Goal: Task Accomplishment & Management: Manage account settings

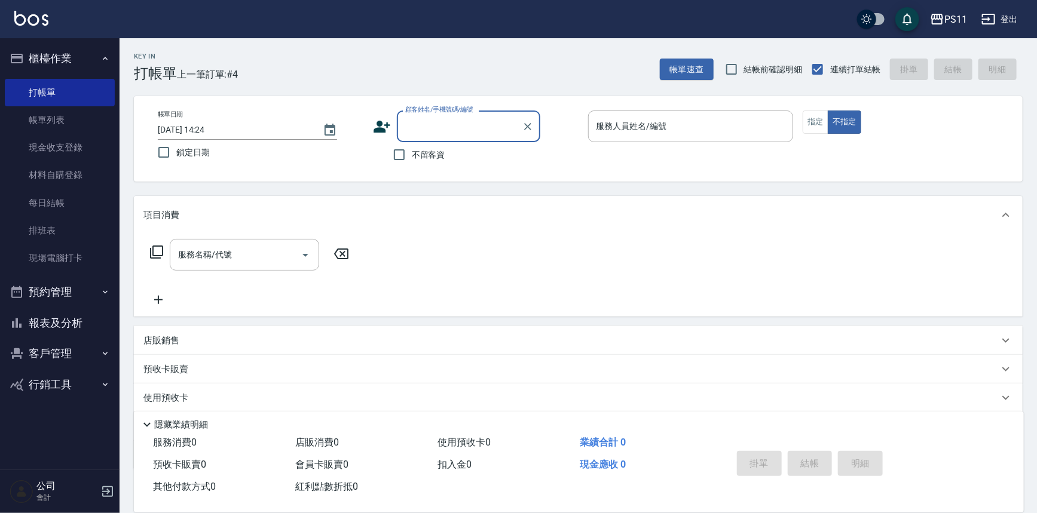
click at [41, 359] on button "客戶管理" at bounding box center [60, 353] width 110 height 31
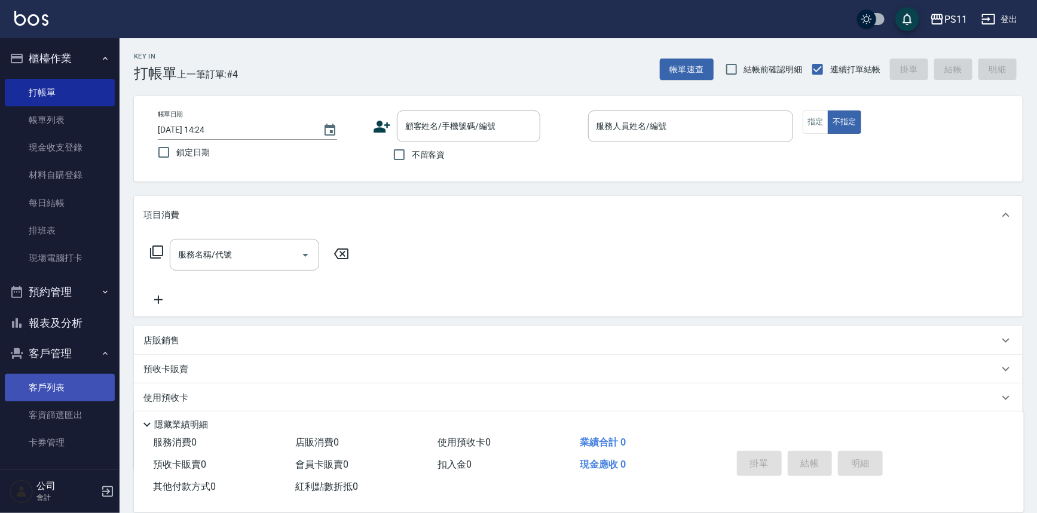
click at [50, 388] on link "客戶列表" at bounding box center [60, 387] width 110 height 27
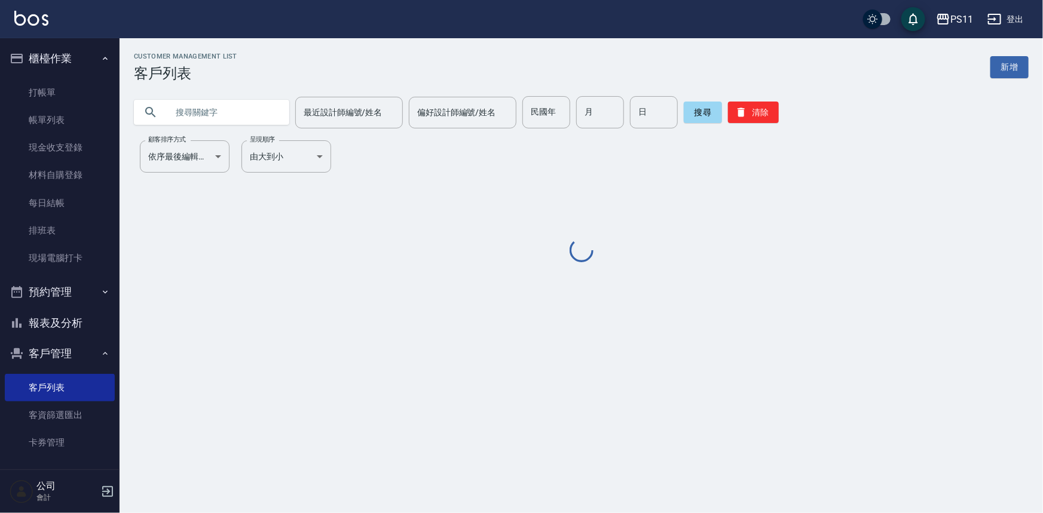
click at [209, 117] on input "text" at bounding box center [223, 112] width 112 height 32
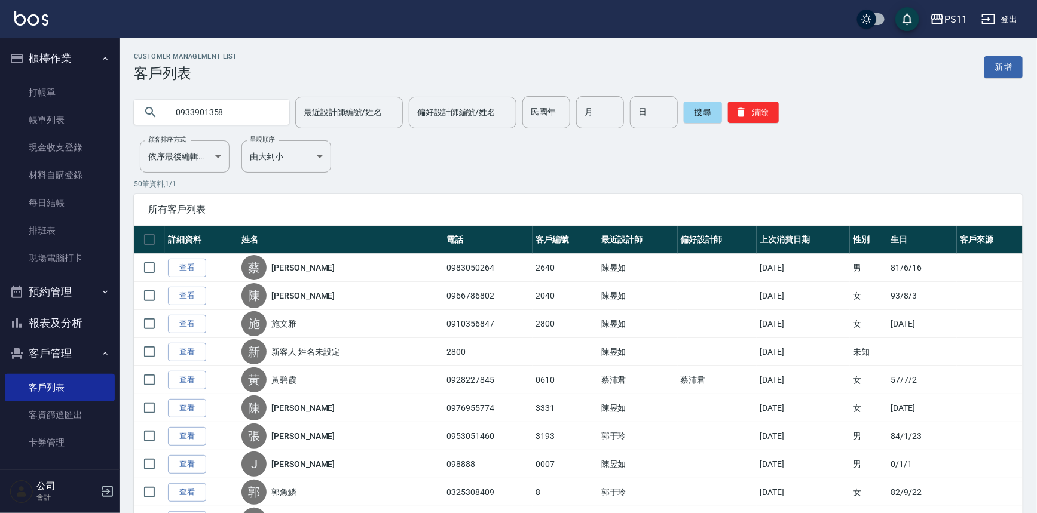
type input "0933901358"
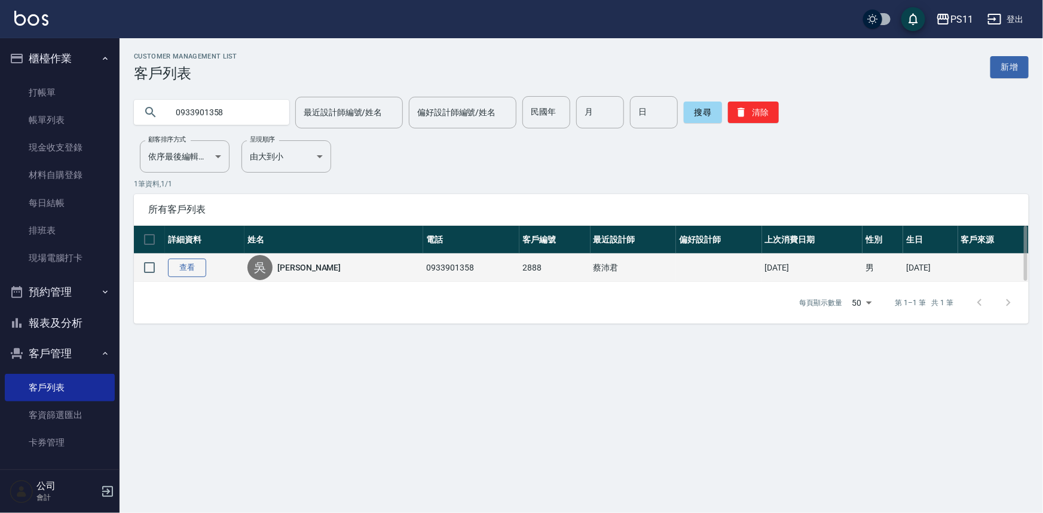
click at [194, 267] on link "查看" at bounding box center [187, 268] width 38 height 19
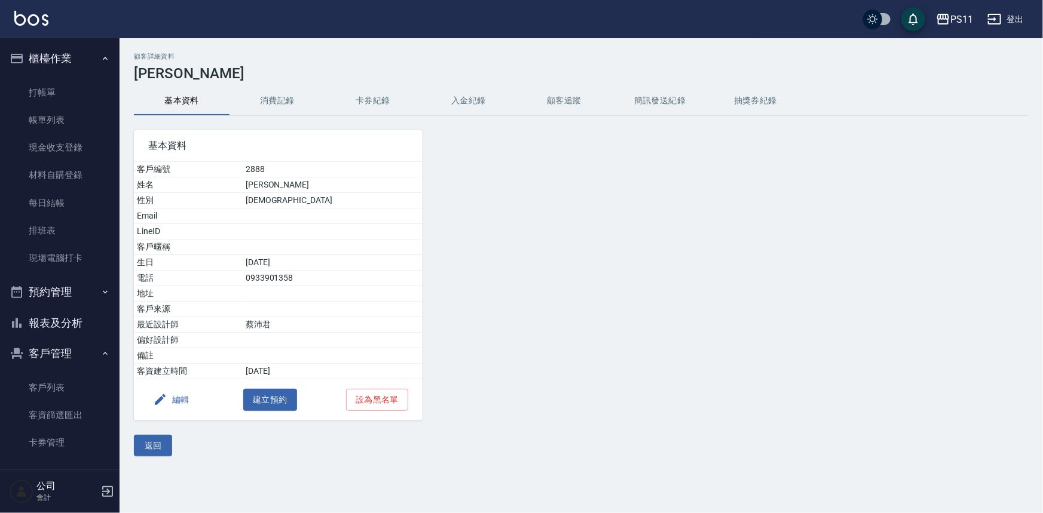
click at [289, 92] on button "消費記錄" at bounding box center [277, 101] width 96 height 29
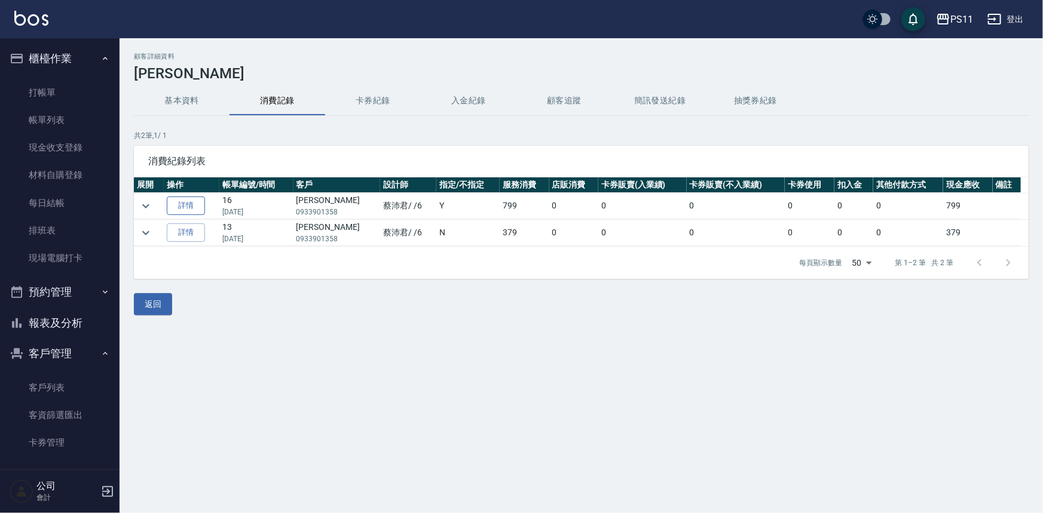
click at [193, 207] on link "詳情" at bounding box center [186, 206] width 38 height 19
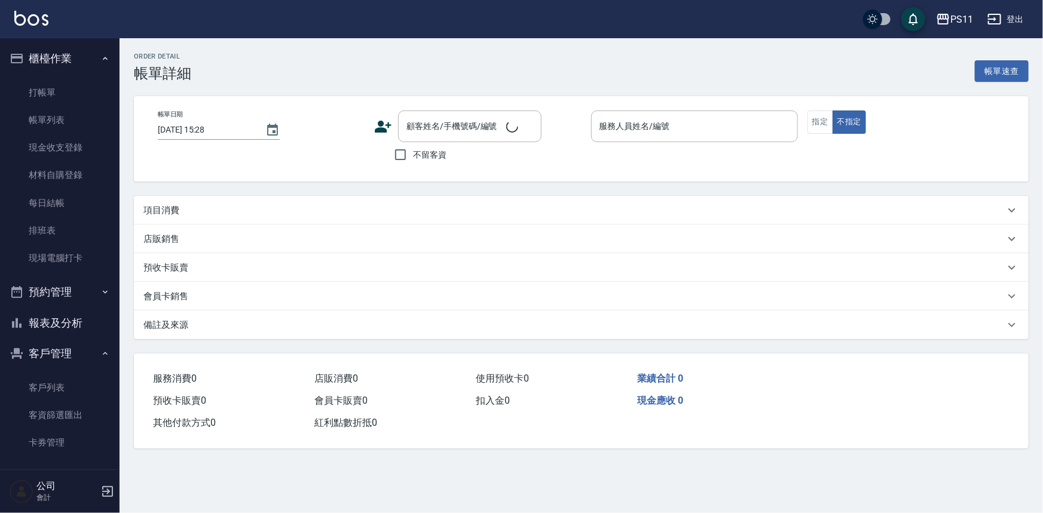
type input "[DATE] 17:32"
type input "[PERSON_NAME]-6"
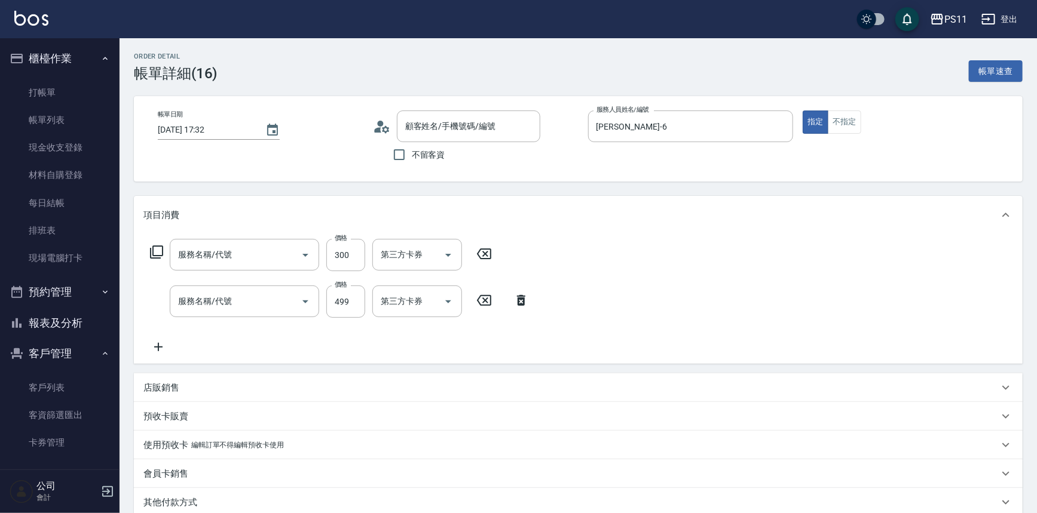
type input "剪髮(2300)"
type input "活氧毛囊淨化髮浴(1499)"
type input "[PERSON_NAME]/0933901358/2888"
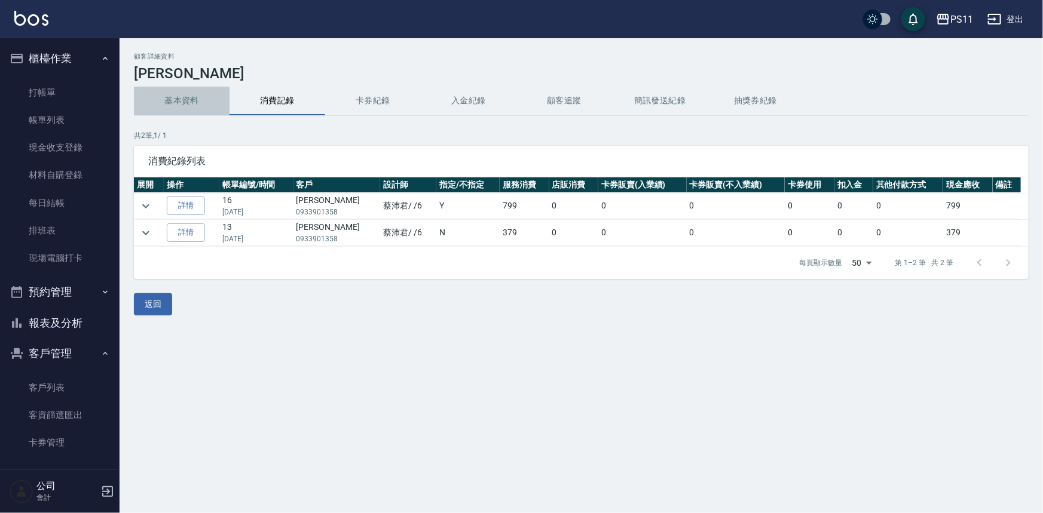
click at [189, 102] on button "基本資料" at bounding box center [182, 101] width 96 height 29
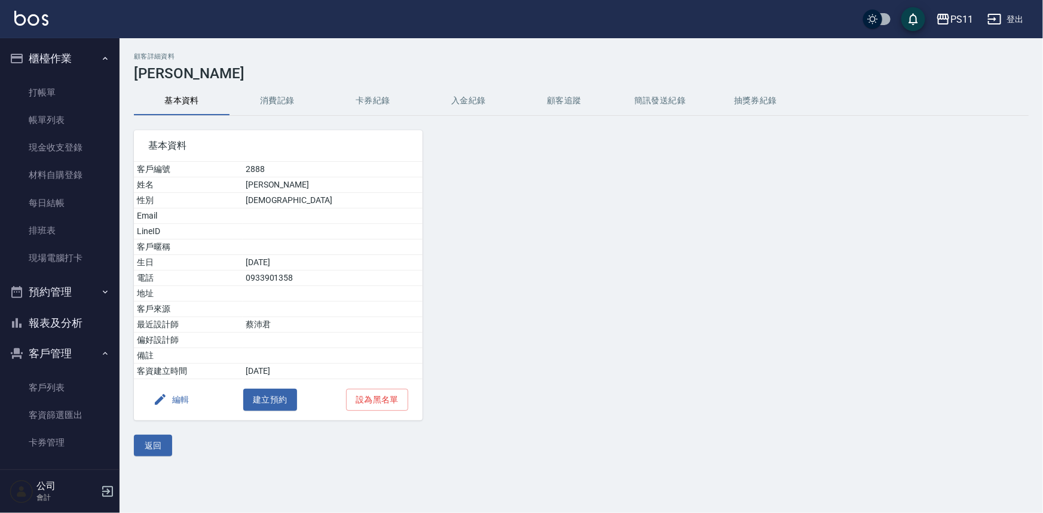
click at [267, 107] on button "消費記錄" at bounding box center [277, 101] width 96 height 29
